Goal: Task Accomplishment & Management: Complete application form

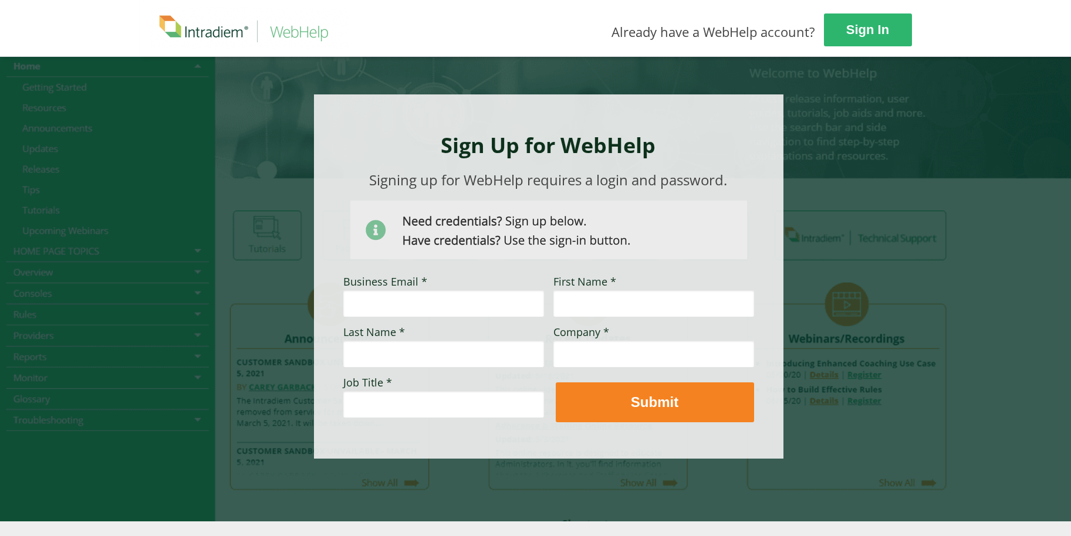
click at [383, 310] on input "Business Email *" at bounding box center [443, 303] width 201 height 27
type input "ivan.hernandez@coxautoinc.com"
type input "Ivan J"
type input "Hernandez"
type input "AT/KBB"
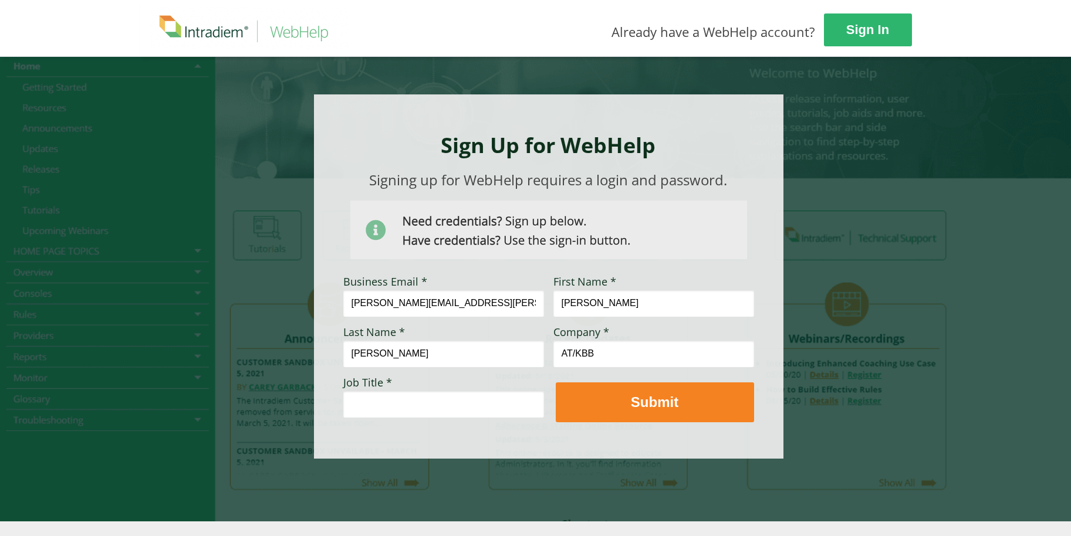
click at [406, 397] on input "Job Title *" at bounding box center [443, 404] width 201 height 27
type input "Supervisor"
click at [641, 310] on input "Ivan J" at bounding box center [653, 303] width 201 height 27
type input "Ivan"
click at [576, 459] on div at bounding box center [535, 288] width 791 height 465
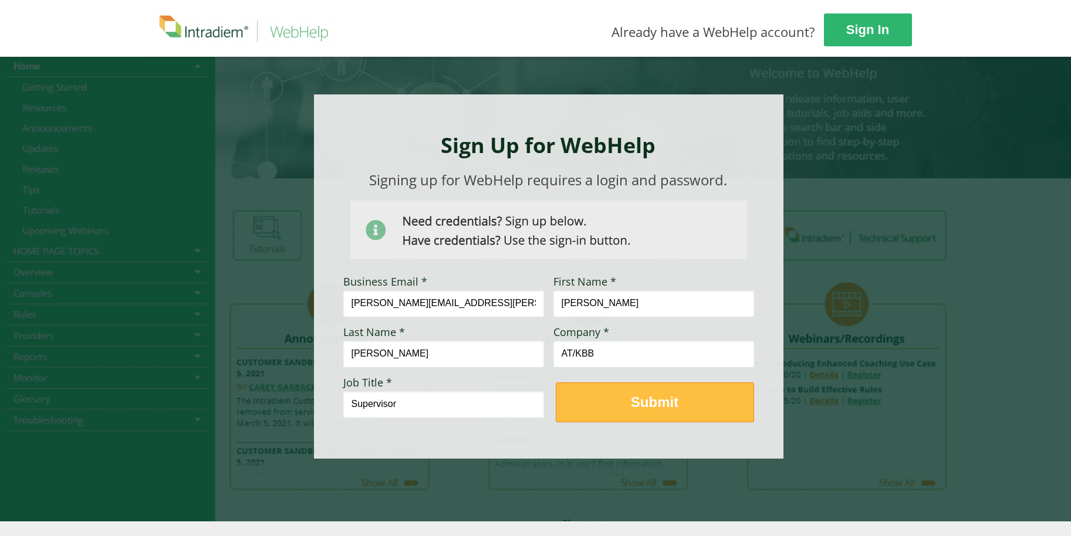
click at [590, 413] on button "Submit" at bounding box center [655, 403] width 198 height 40
